Goal: Information Seeking & Learning: Learn about a topic

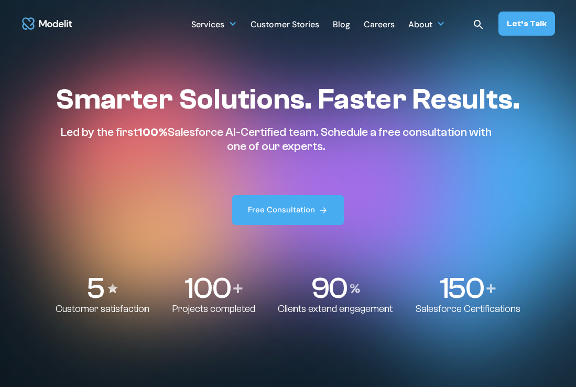
click at [292, 25] on div "Customer Stories" at bounding box center [284, 25] width 69 height 20
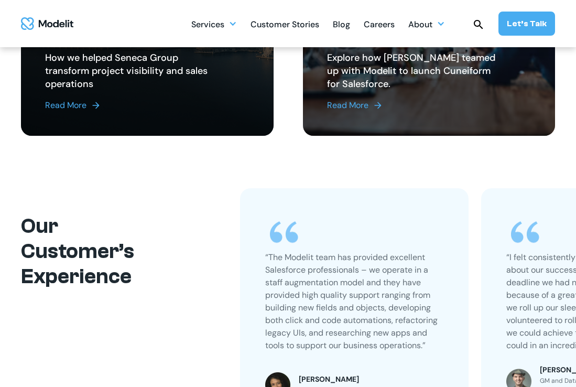
scroll to position [576, 0]
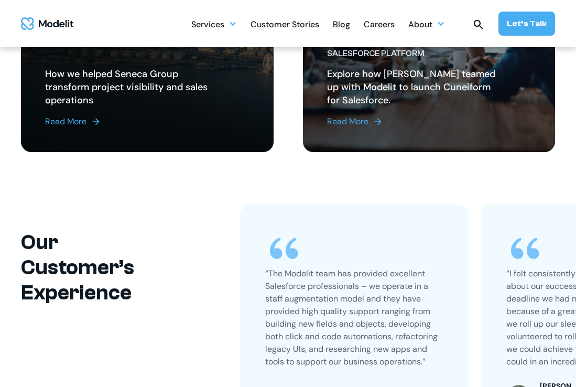
click at [93, 124] on img at bounding box center [96, 121] width 10 height 10
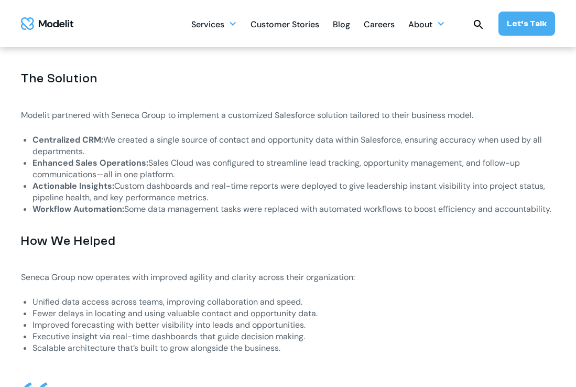
scroll to position [961, 0]
